Goal: Task Accomplishment & Management: Complete application form

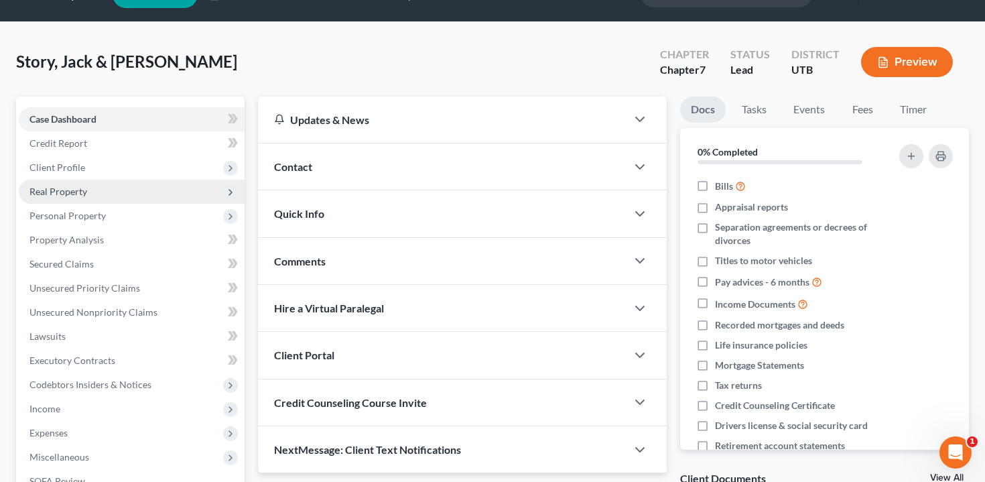
scroll to position [42, 0]
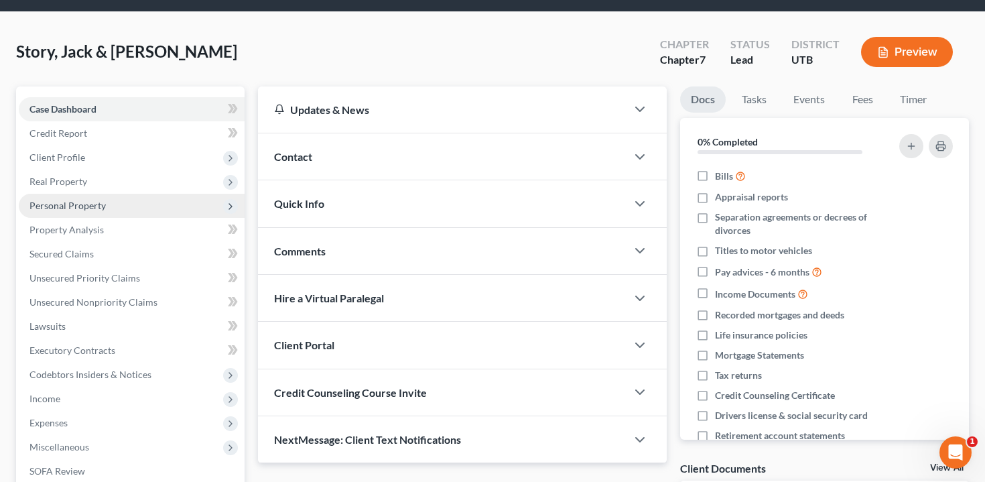
click at [119, 204] on span "Personal Property" at bounding box center [132, 206] width 226 height 24
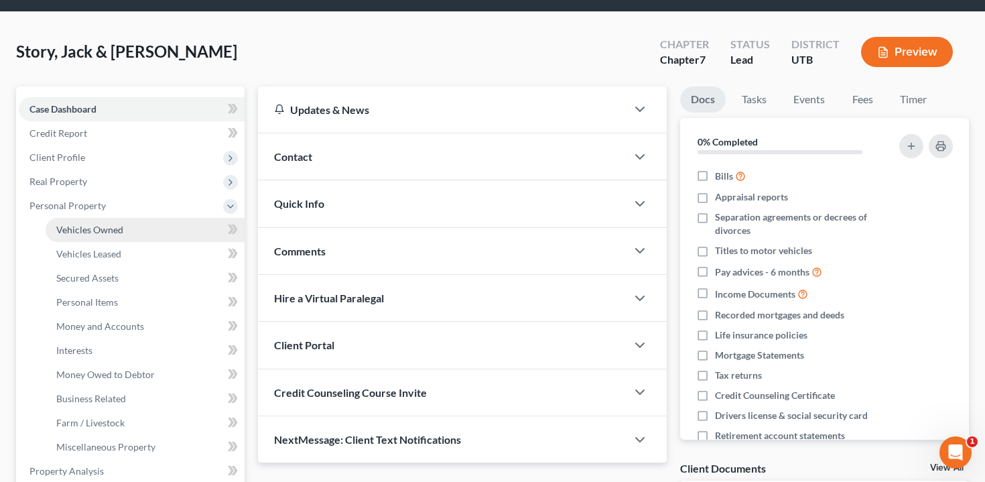
click at [119, 222] on link "Vehicles Owned" at bounding box center [145, 230] width 199 height 24
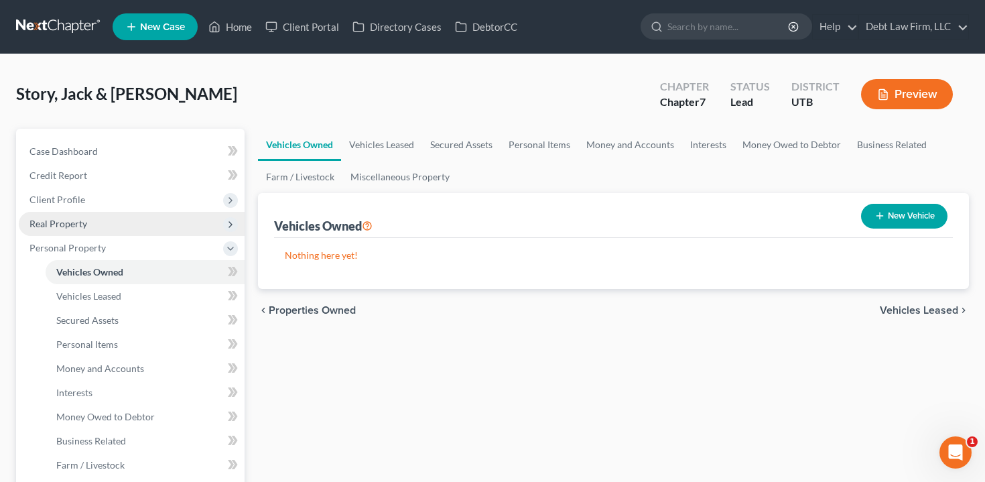
click at [108, 221] on span "Real Property" at bounding box center [132, 224] width 226 height 24
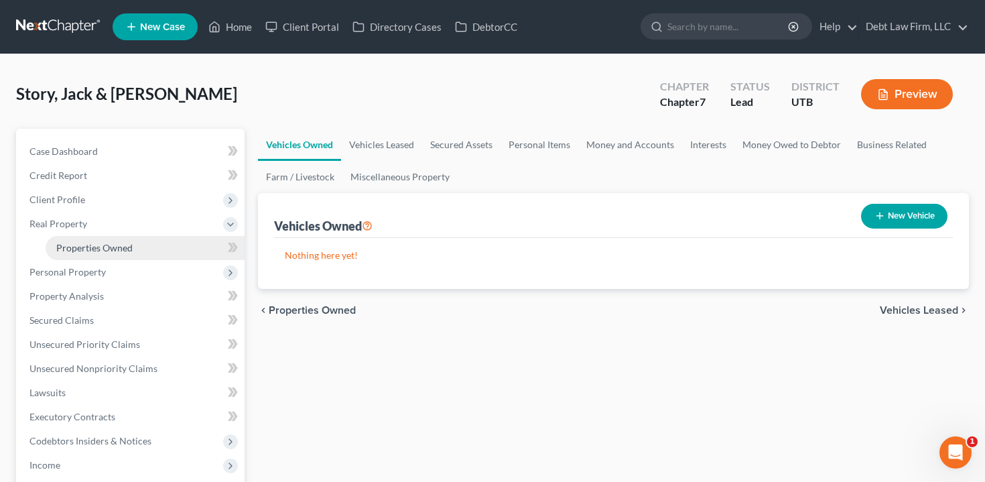
click at [109, 249] on span "Properties Owned" at bounding box center [94, 247] width 76 height 11
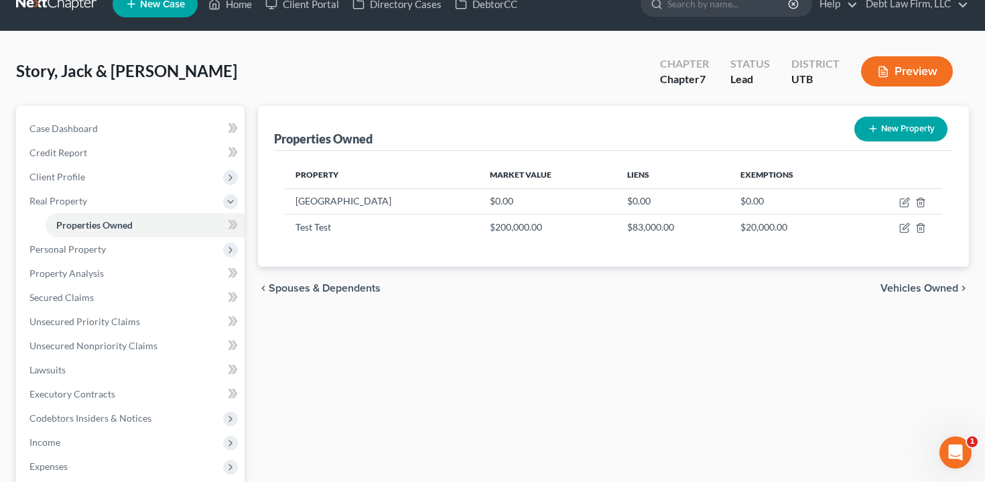
scroll to position [23, 0]
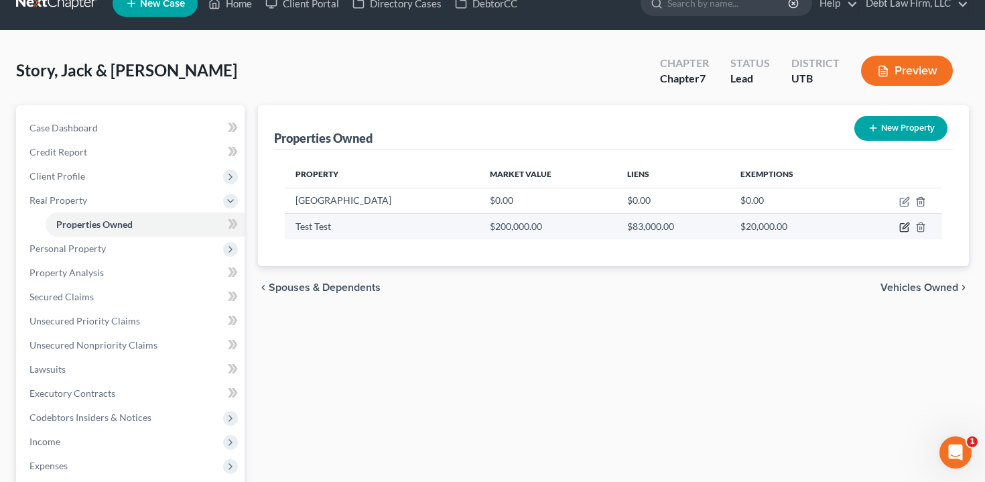
click at [904, 225] on icon "button" at bounding box center [905, 227] width 11 height 11
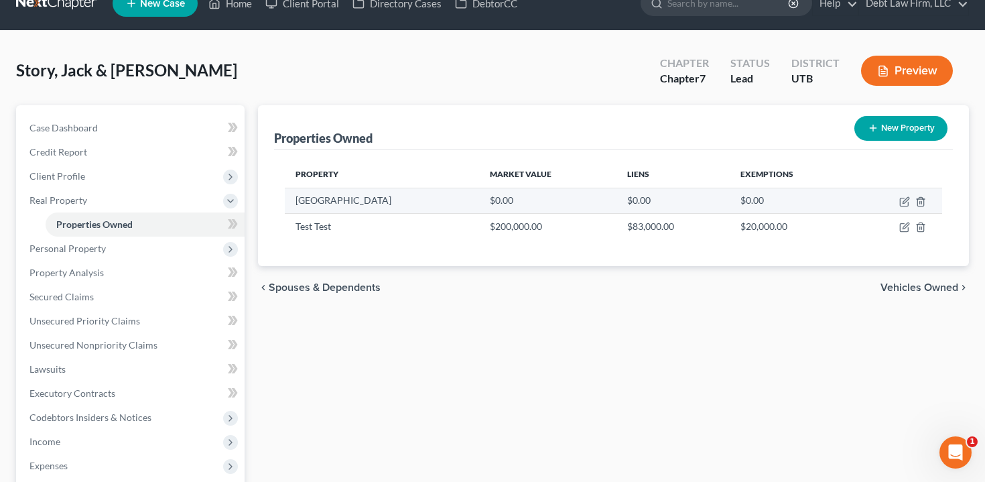
select select "2"
select select "5"
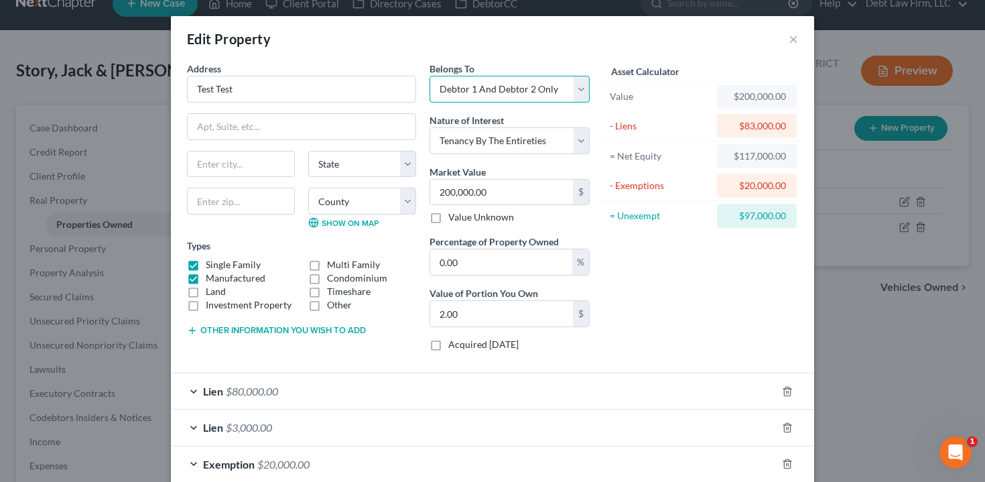
click at [509, 85] on select "Select Debtor 1 Only Debtor 2 Only Debtor 1 And Debtor 2 Only At Least One Of T…" at bounding box center [510, 89] width 160 height 27
click at [793, 34] on button "×" at bounding box center [793, 39] width 9 height 16
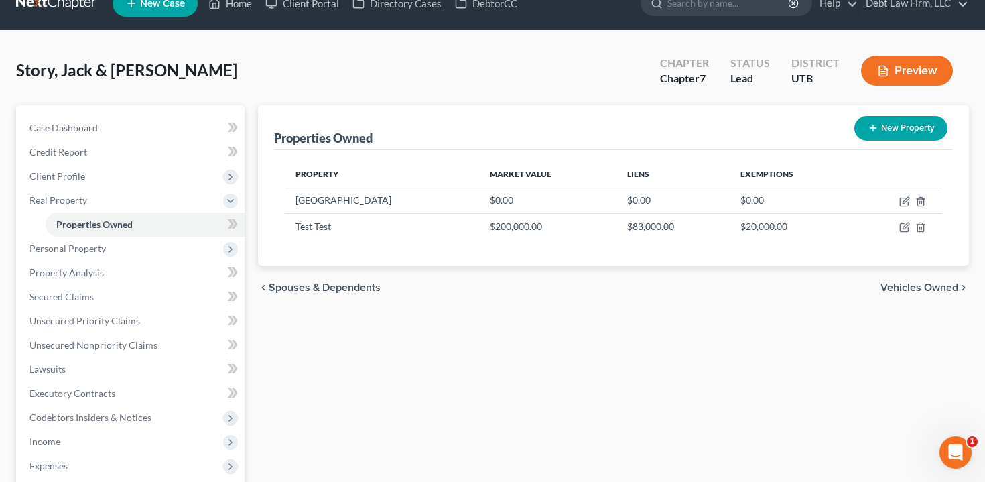
click at [911, 75] on button "Preview" at bounding box center [907, 71] width 92 height 30
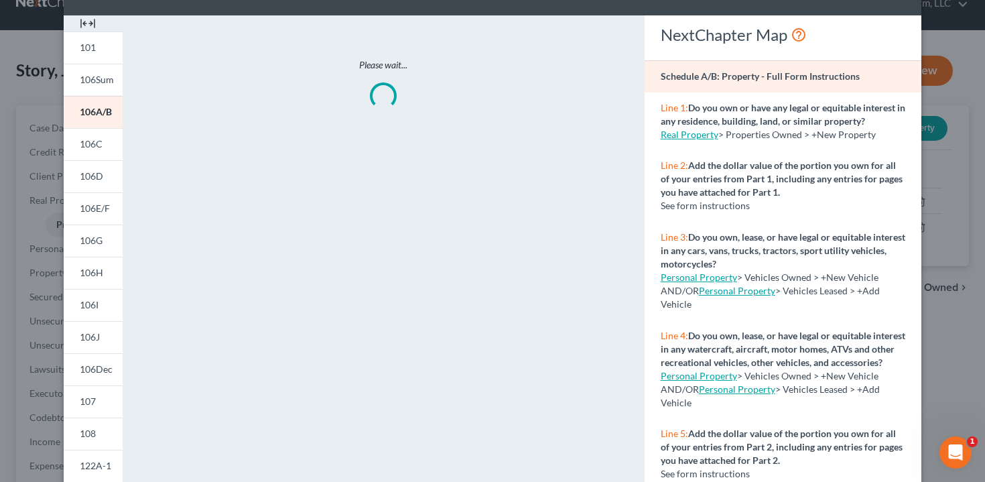
scroll to position [49, 0]
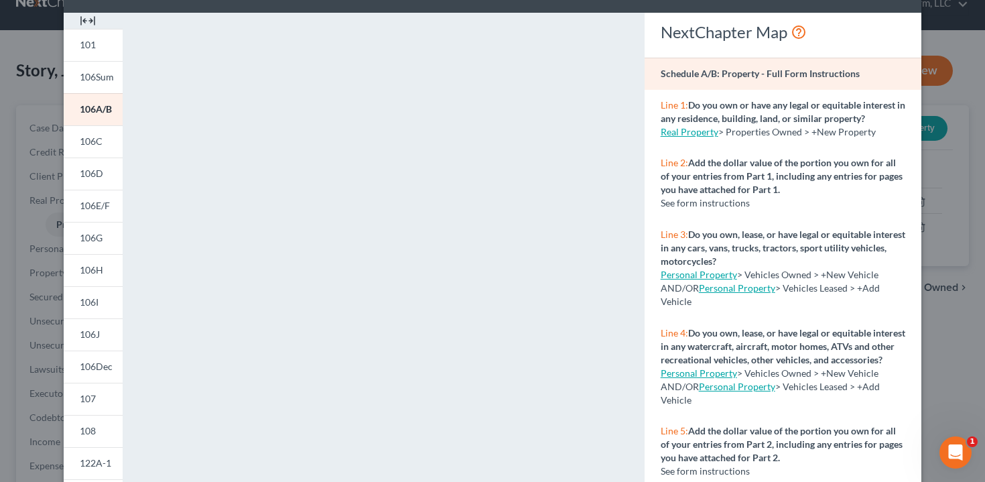
click at [970, 182] on div "Petition Preview Schedule A/B: Property × 101 106Sum 106A/B 106C 106D 106E/F 10…" at bounding box center [492, 241] width 985 height 482
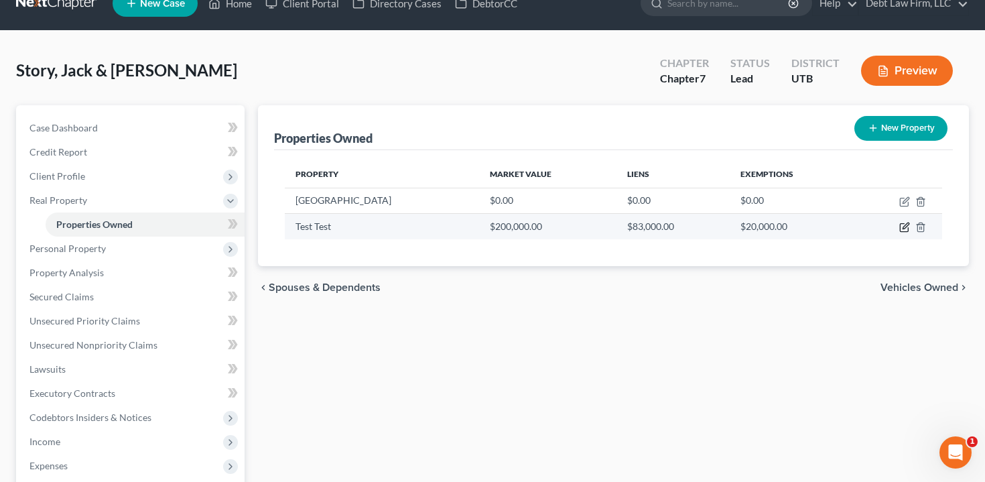
click at [904, 222] on icon "button" at bounding box center [905, 227] width 11 height 11
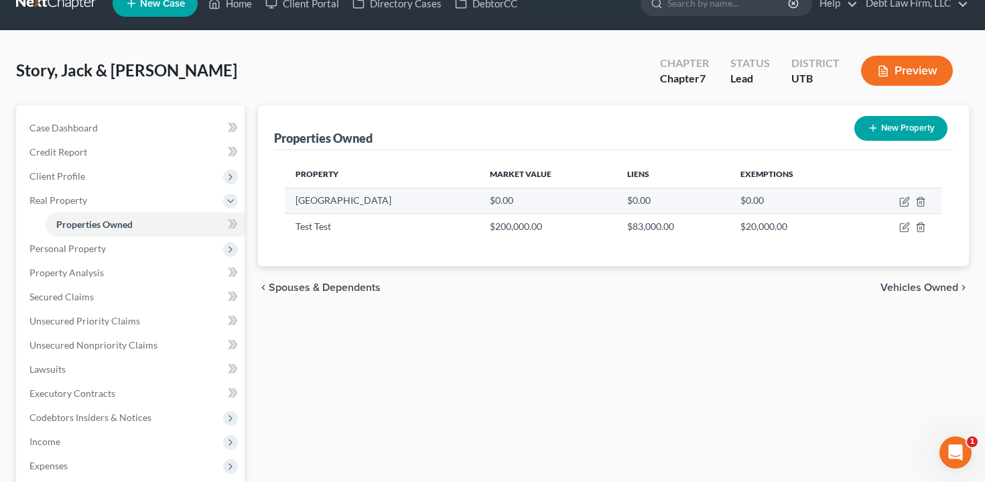
select select "2"
select select "5"
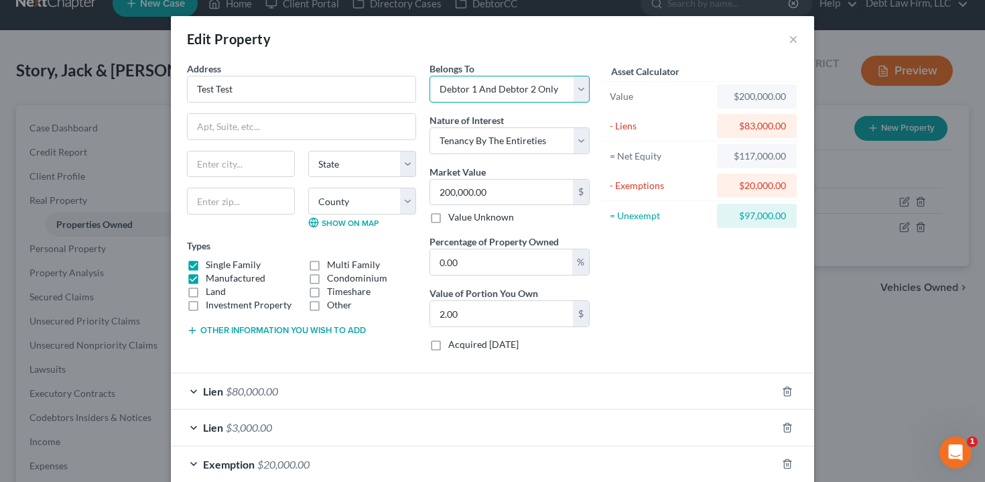
click at [528, 88] on select "Select Debtor 1 Only Debtor 2 Only Debtor 1 And Debtor 2 Only At Least One Of T…" at bounding box center [510, 89] width 160 height 27
select select "4"
click at [430, 76] on select "Select Debtor 1 Only Debtor 2 Only Debtor 1 And Debtor 2 Only At Least One Of T…" at bounding box center [510, 89] width 160 height 27
click at [699, 355] on div "Asset Calculator Value $200,000.00 - Liens $83,000.00 = Net Equity $117,000.00 …" at bounding box center [701, 212] width 208 height 300
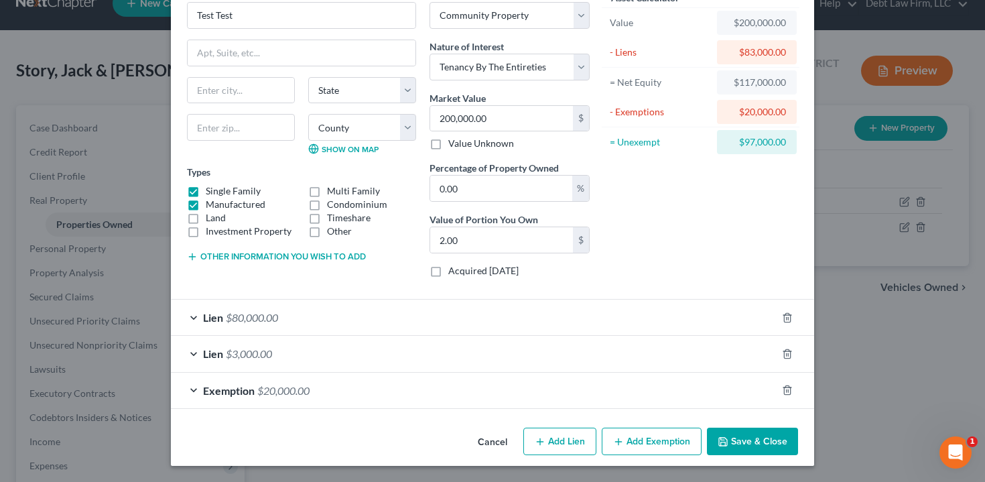
click at [767, 435] on button "Save & Close" at bounding box center [752, 442] width 91 height 28
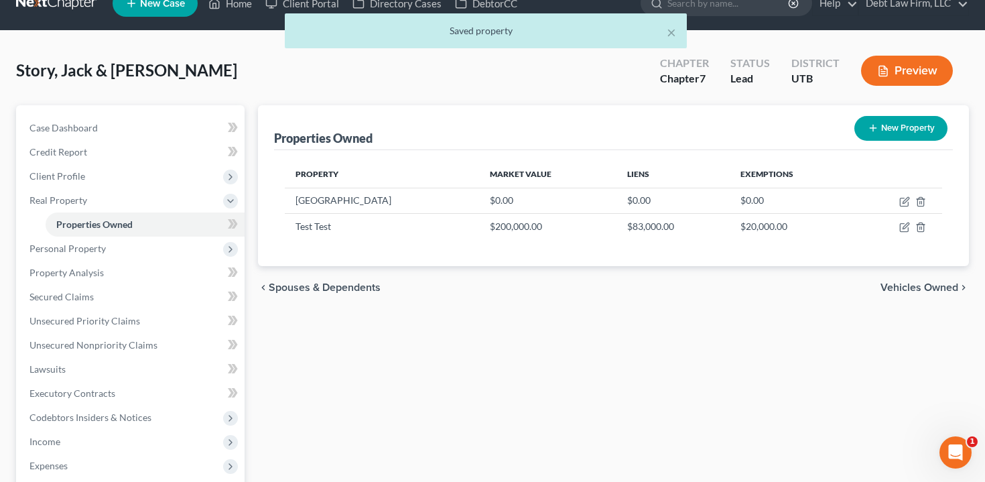
click at [918, 75] on button "Preview" at bounding box center [907, 71] width 92 height 30
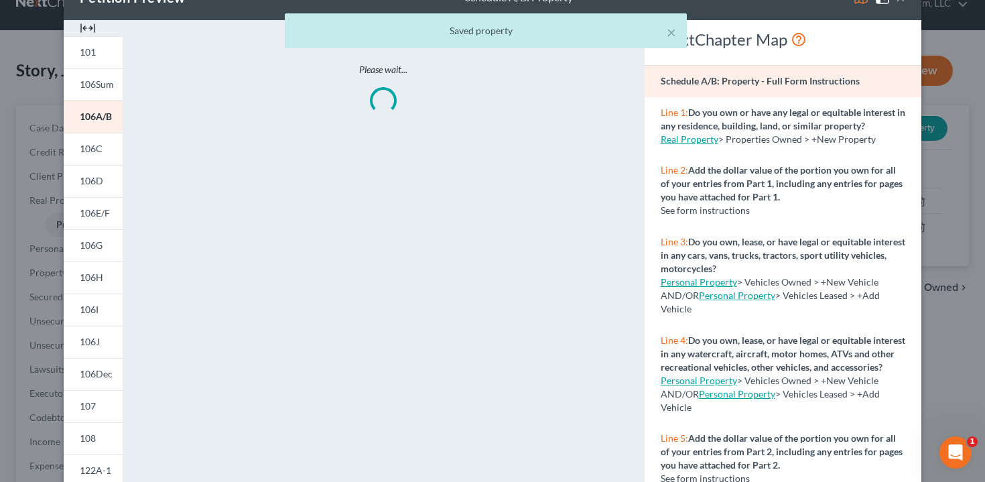
scroll to position [49, 0]
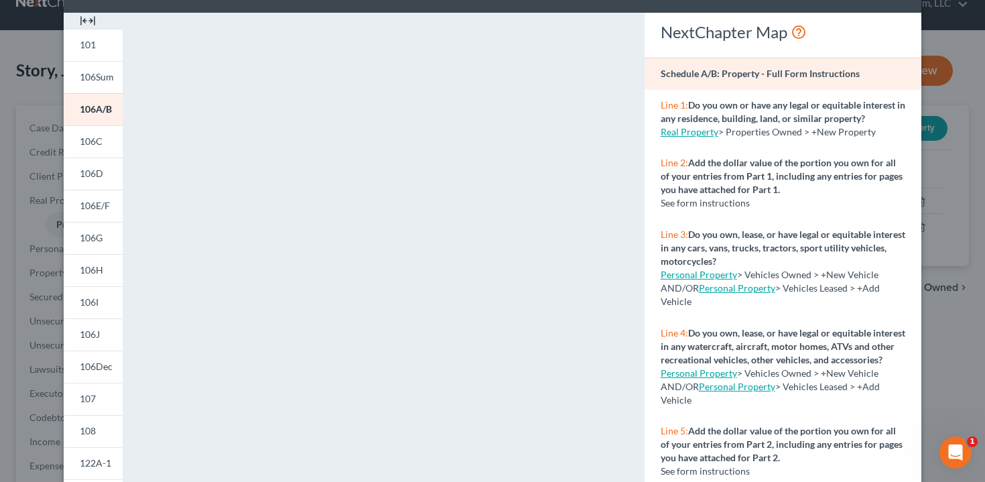
click at [961, 135] on div "Petition Preview Schedule A/B: Property × 101 106Sum 106A/B 106C 106D 106E/F 10…" at bounding box center [492, 241] width 985 height 482
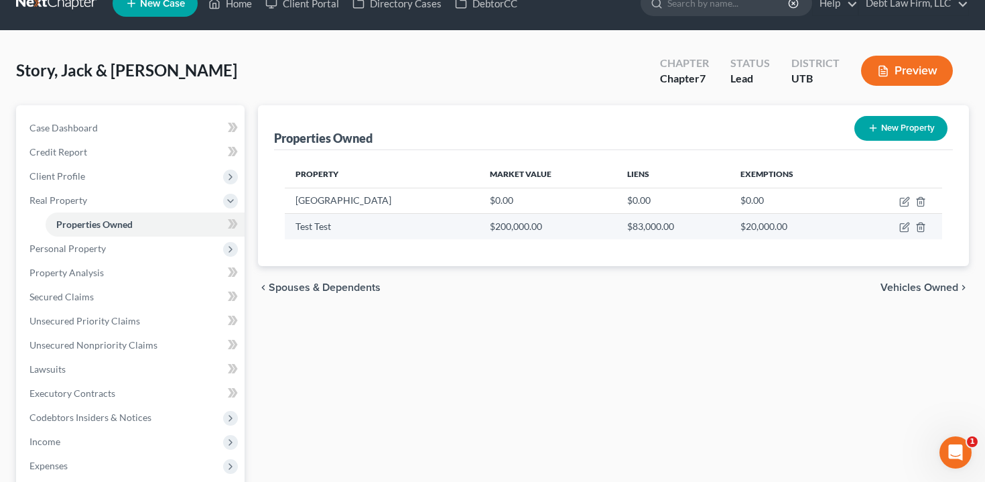
click at [903, 233] on td at bounding box center [897, 226] width 89 height 25
click at [901, 214] on td at bounding box center [897, 226] width 89 height 25
click at [901, 226] on icon "button" at bounding box center [905, 227] width 11 height 11
select select "4"
select select "5"
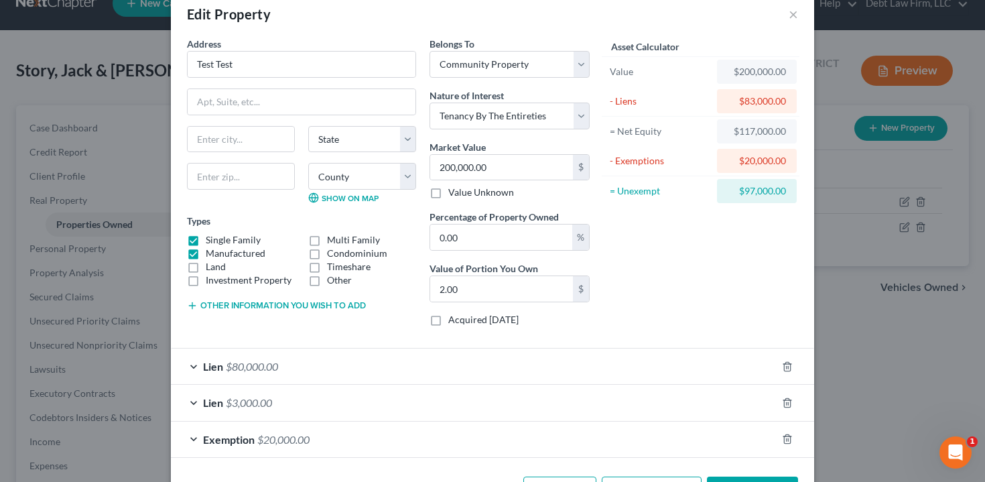
scroll to position [74, 0]
